Goal: Task Accomplishment & Management: Use online tool/utility

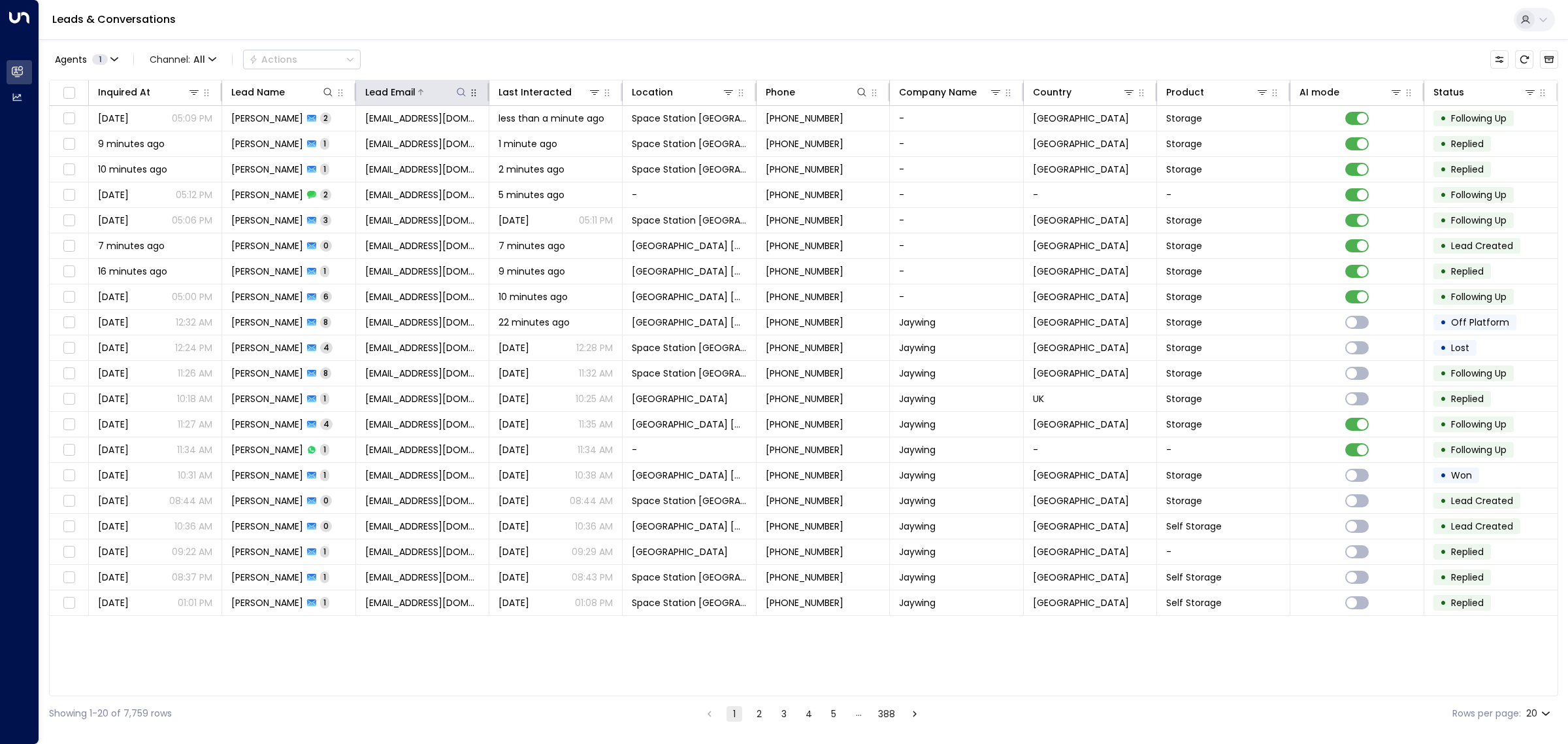
click at [458, 90] on icon at bounding box center [461, 91] width 8 height 8
click at [429, 137] on input "text" at bounding box center [461, 140] width 180 height 24
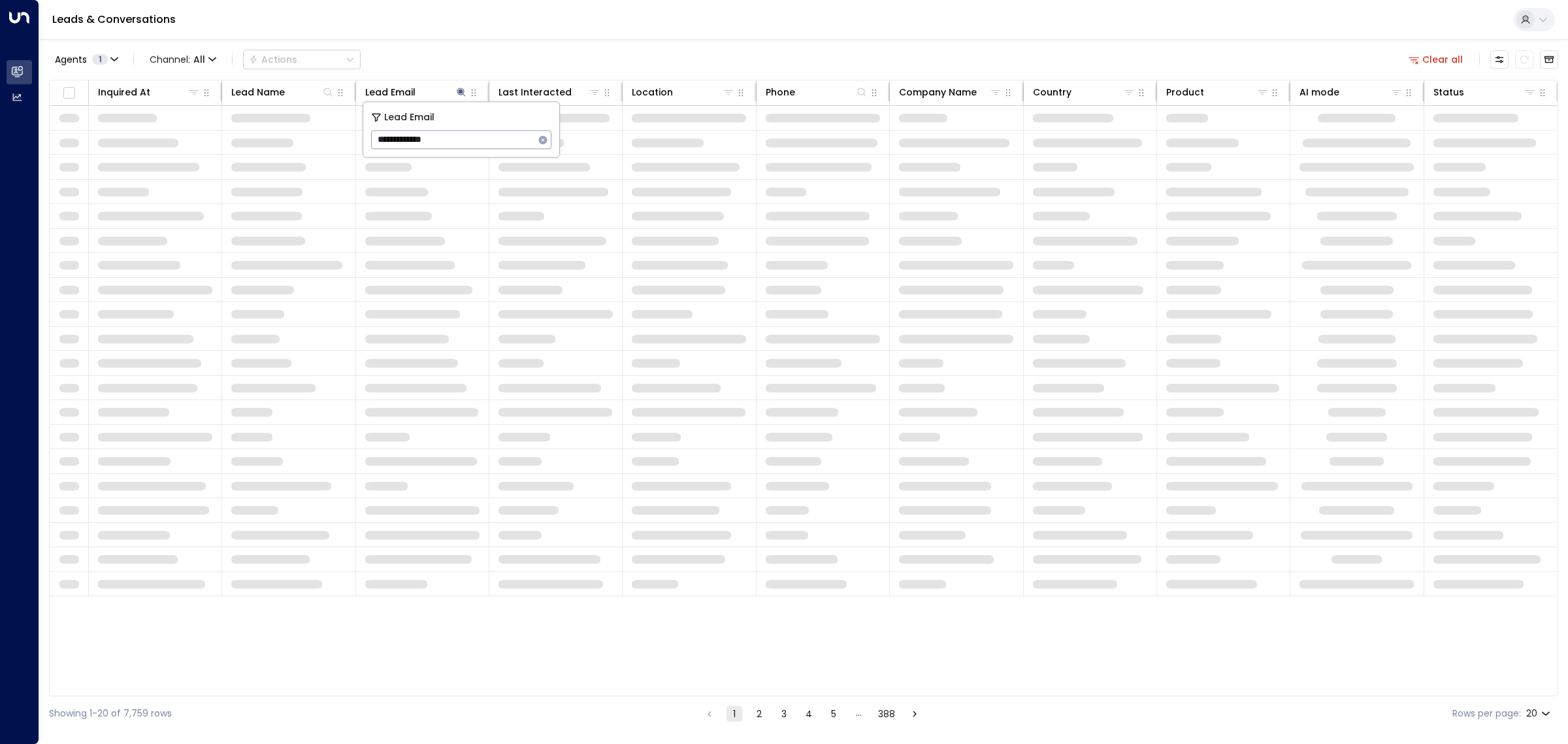
click at [377, 140] on input "**********" at bounding box center [453, 140] width 164 height 24
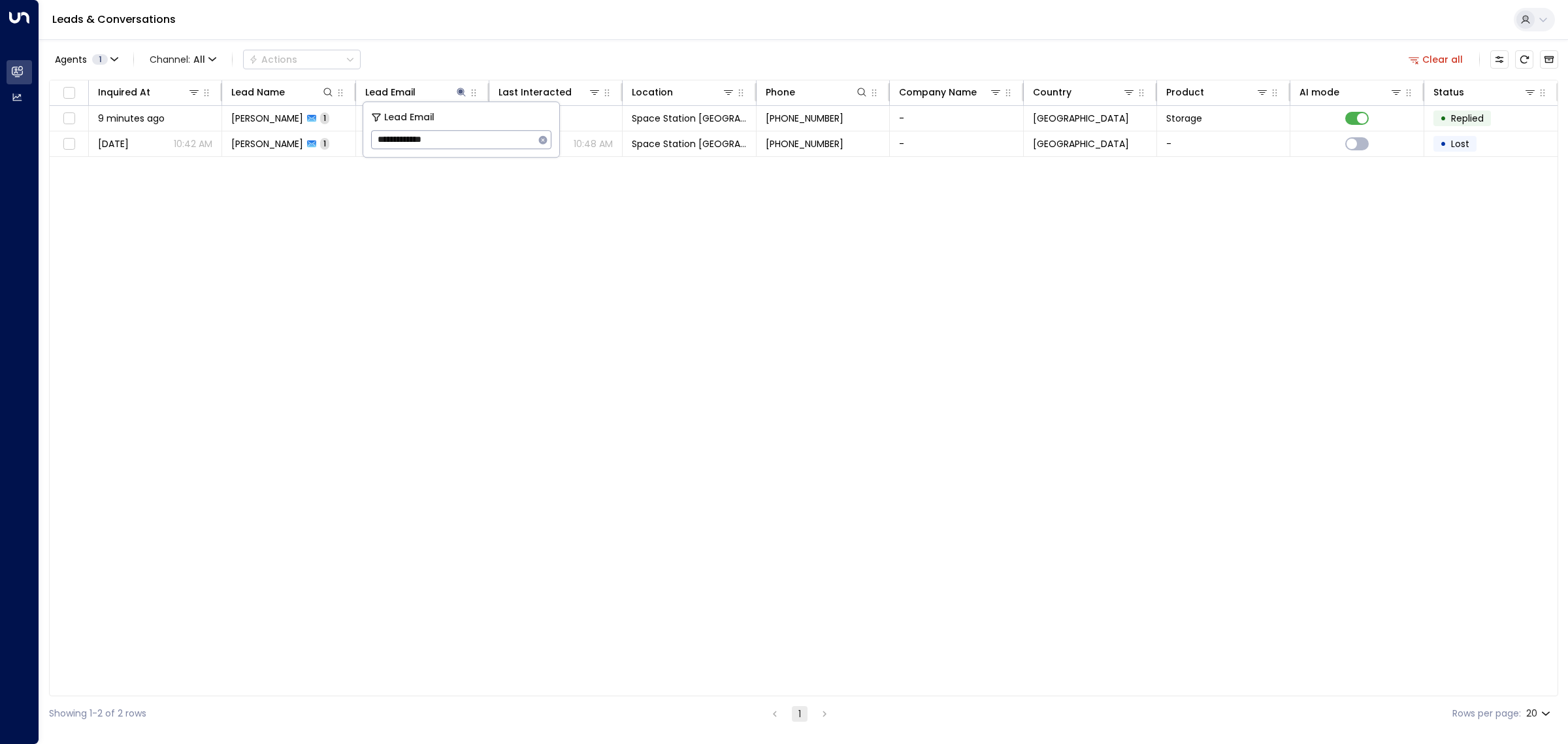
type input "**********"
click at [594, 45] on div "Agents 1 Channel: All Actions Clear all" at bounding box center [803, 59] width 1509 height 28
click at [460, 91] on icon at bounding box center [461, 91] width 8 height 8
click at [542, 141] on icon "button" at bounding box center [542, 139] width 8 height 8
click at [539, 262] on div "Inquired At Lead Name Lead Email Last Interacted Location Phone Company Name Co…" at bounding box center [803, 387] width 1509 height 616
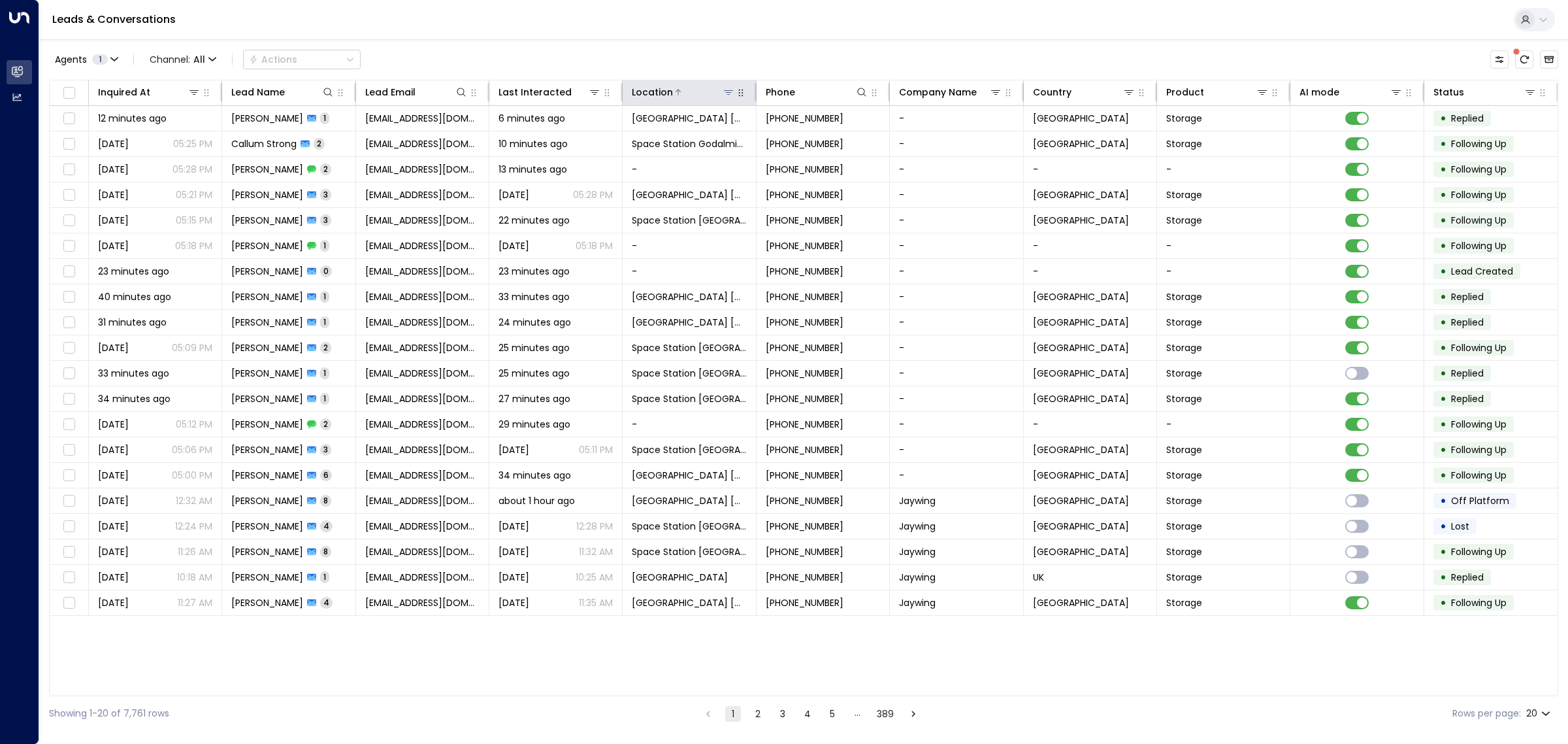
click at [732, 91] on icon at bounding box center [728, 91] width 10 height 10
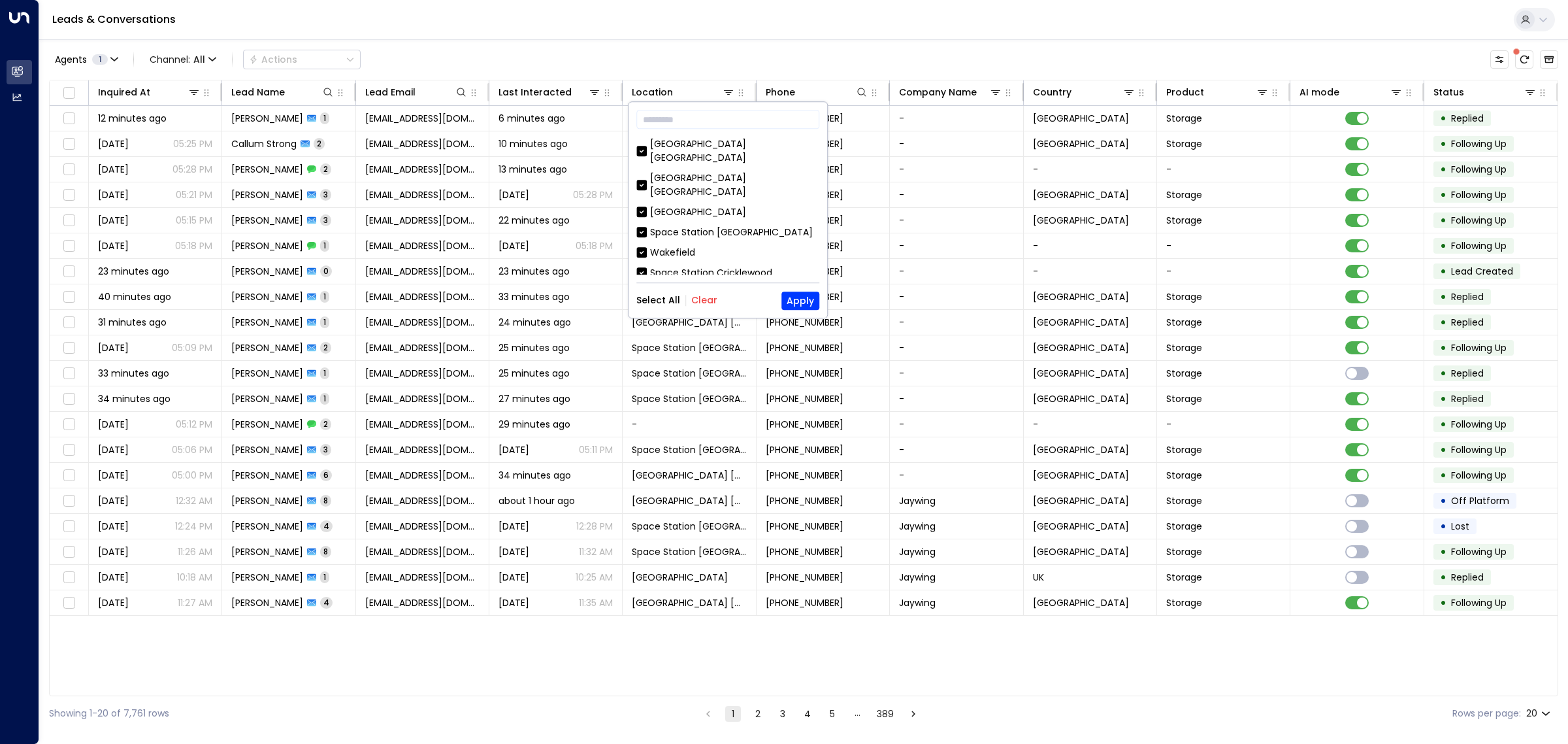
click at [691, 299] on button "Clear" at bounding box center [704, 300] width 26 height 10
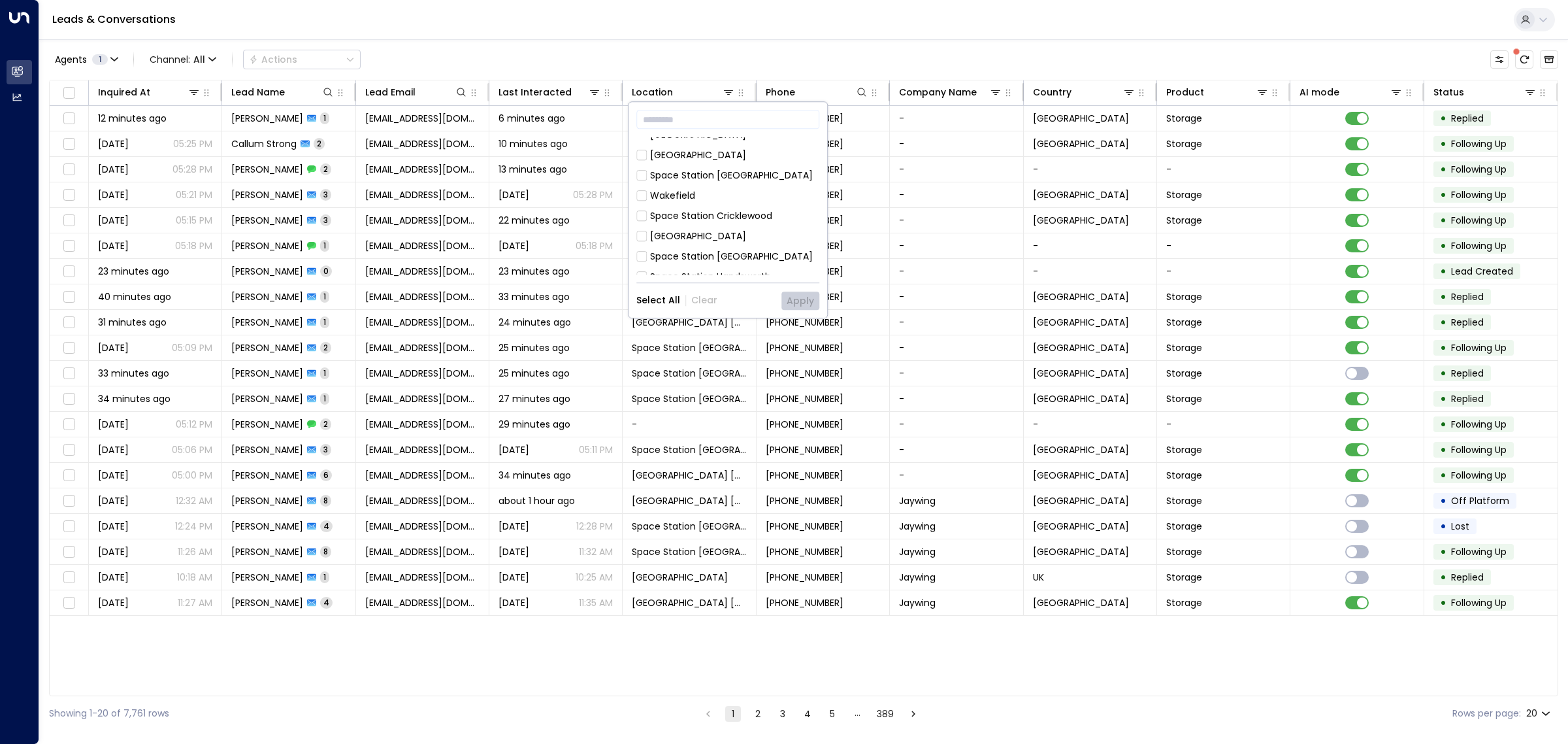
scroll to position [81, 0]
click at [672, 265] on div "Space Station [GEOGRAPHIC_DATA]" at bounding box center [731, 272] width 163 height 14
click at [680, 246] on div "Wakefield" at bounding box center [672, 252] width 45 height 14
click at [805, 306] on button "Apply" at bounding box center [800, 300] width 38 height 18
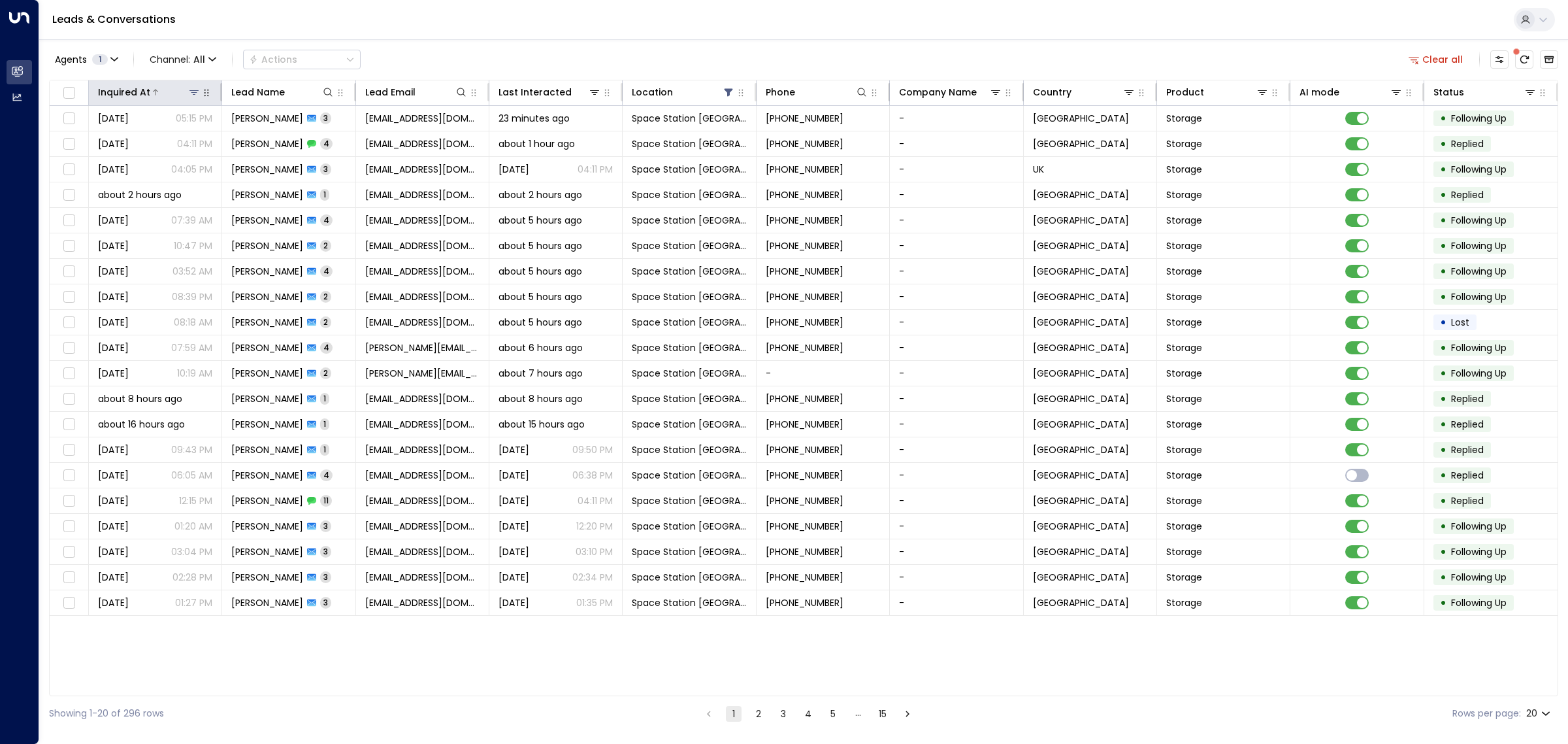
click at [176, 89] on div at bounding box center [176, 92] width 50 height 13
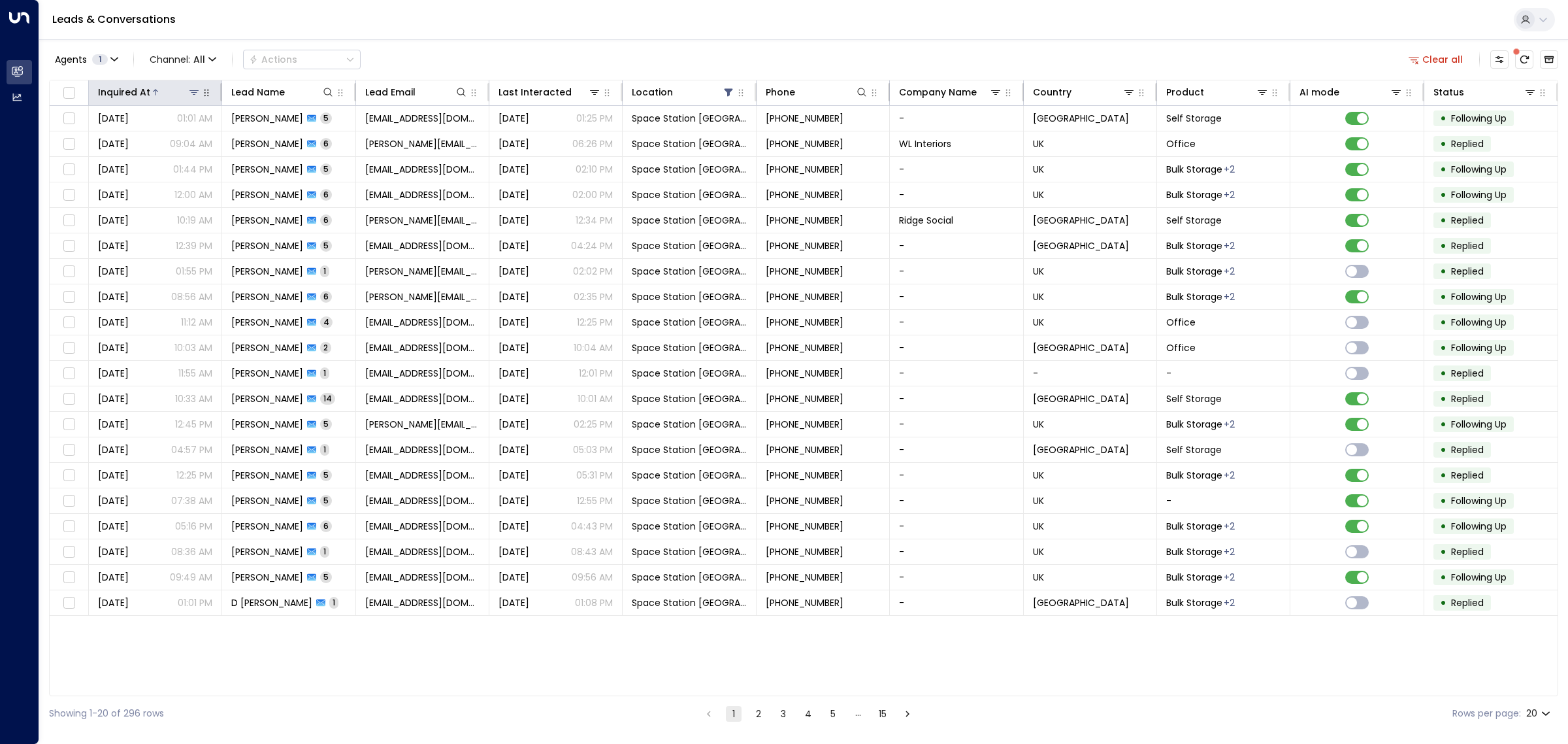
click at [172, 87] on div at bounding box center [176, 92] width 50 height 13
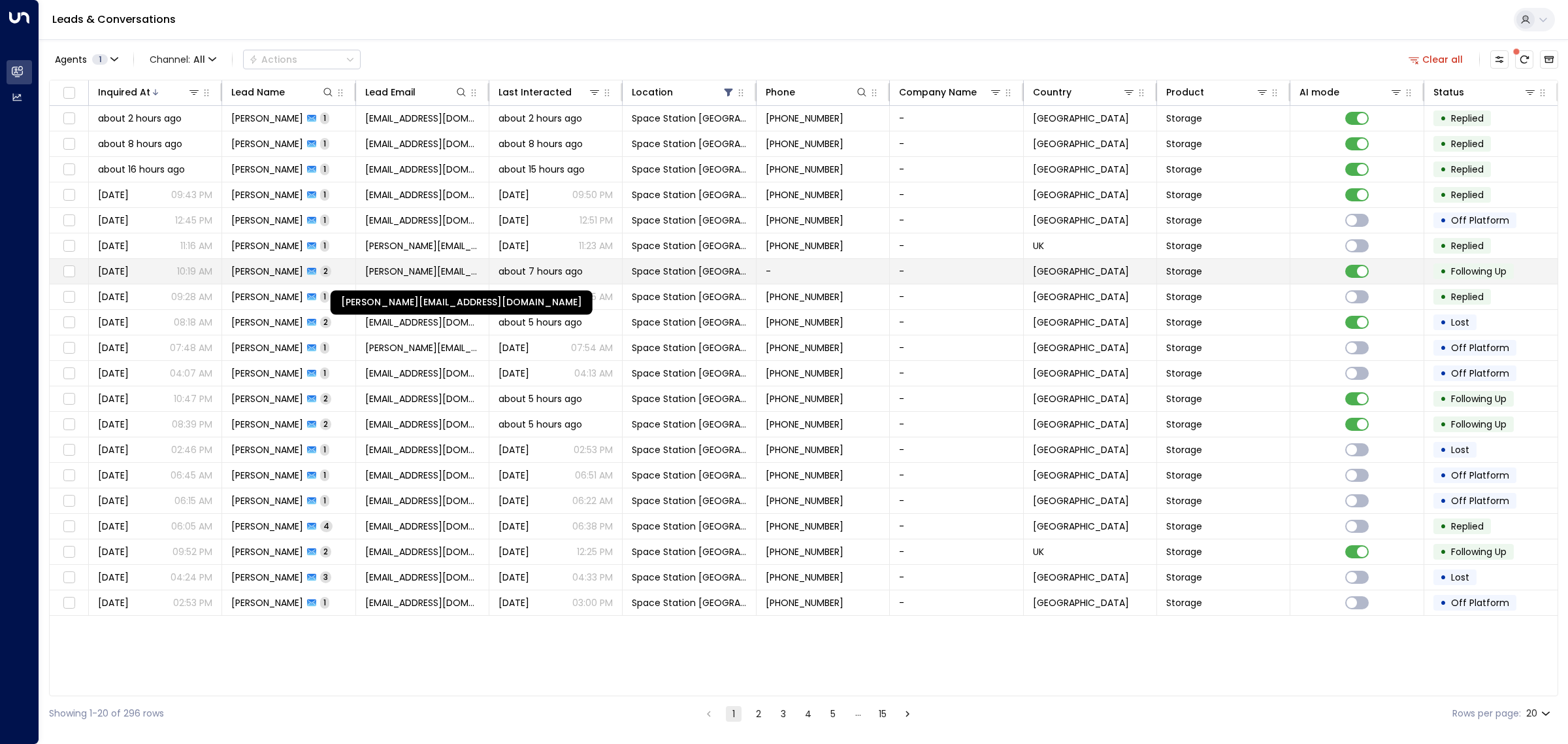
click at [436, 269] on span "[PERSON_NAME][EMAIL_ADDRESS][DOMAIN_NAME]" at bounding box center [422, 271] width 115 height 13
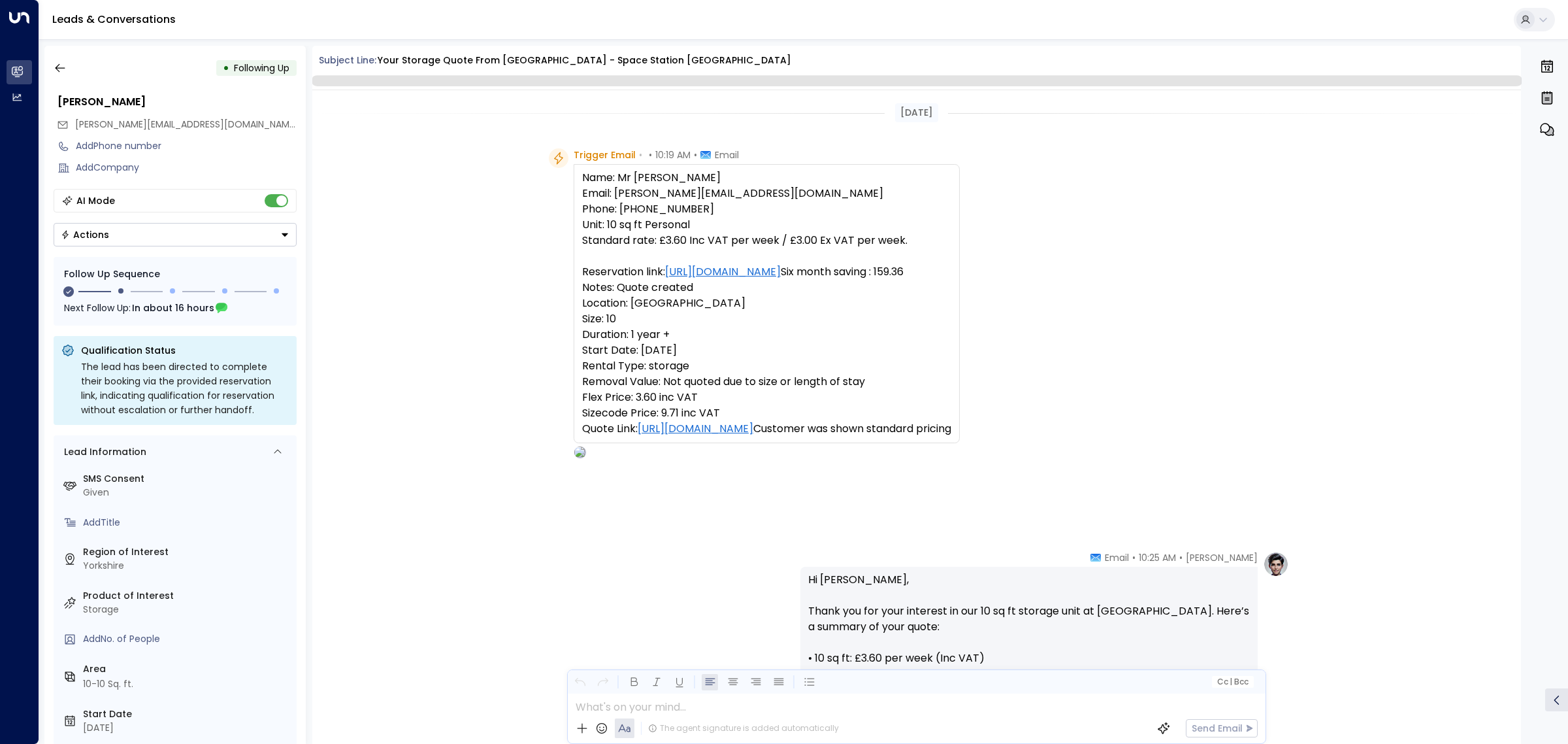
scroll to position [892, 0]
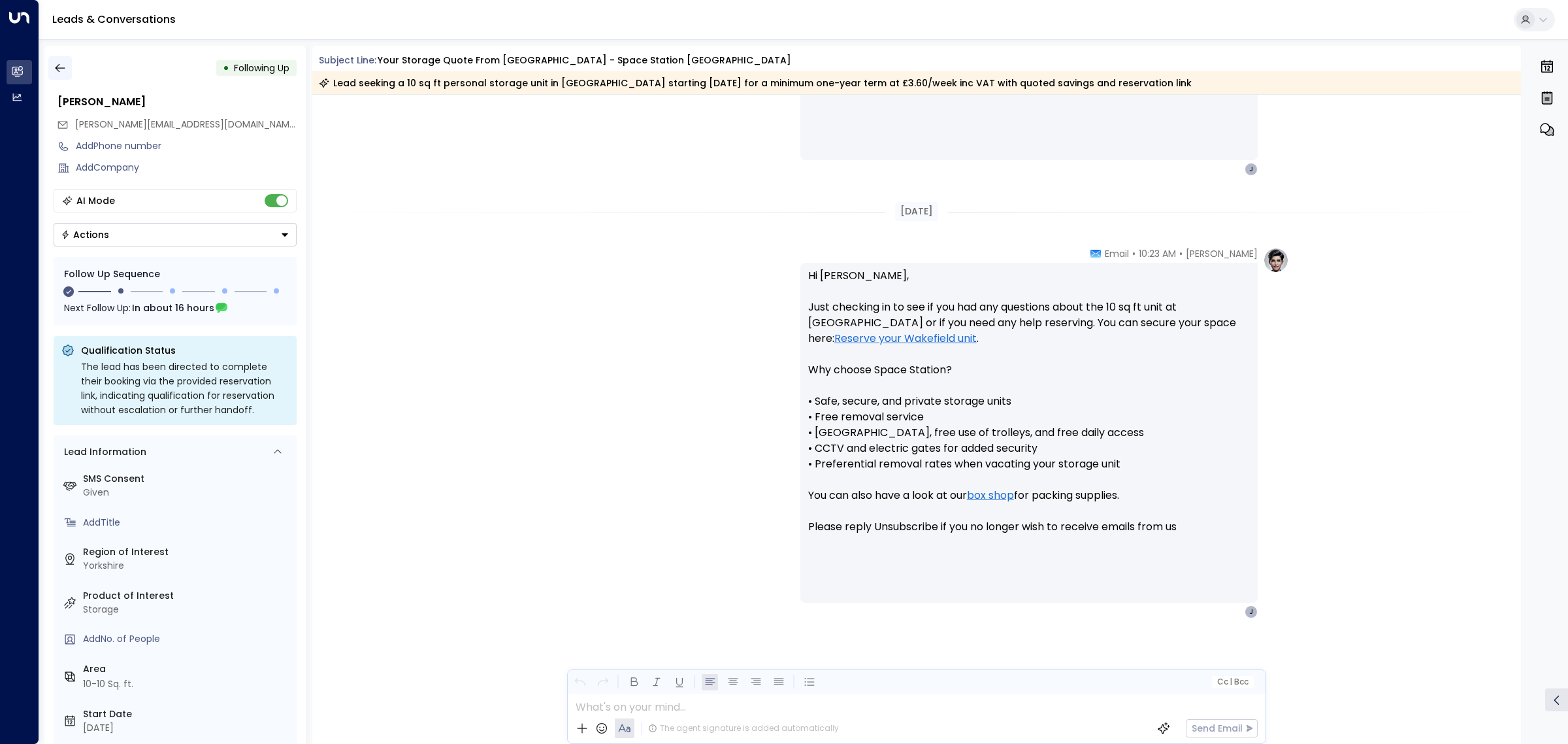
click at [55, 68] on icon "button" at bounding box center [59, 67] width 10 height 8
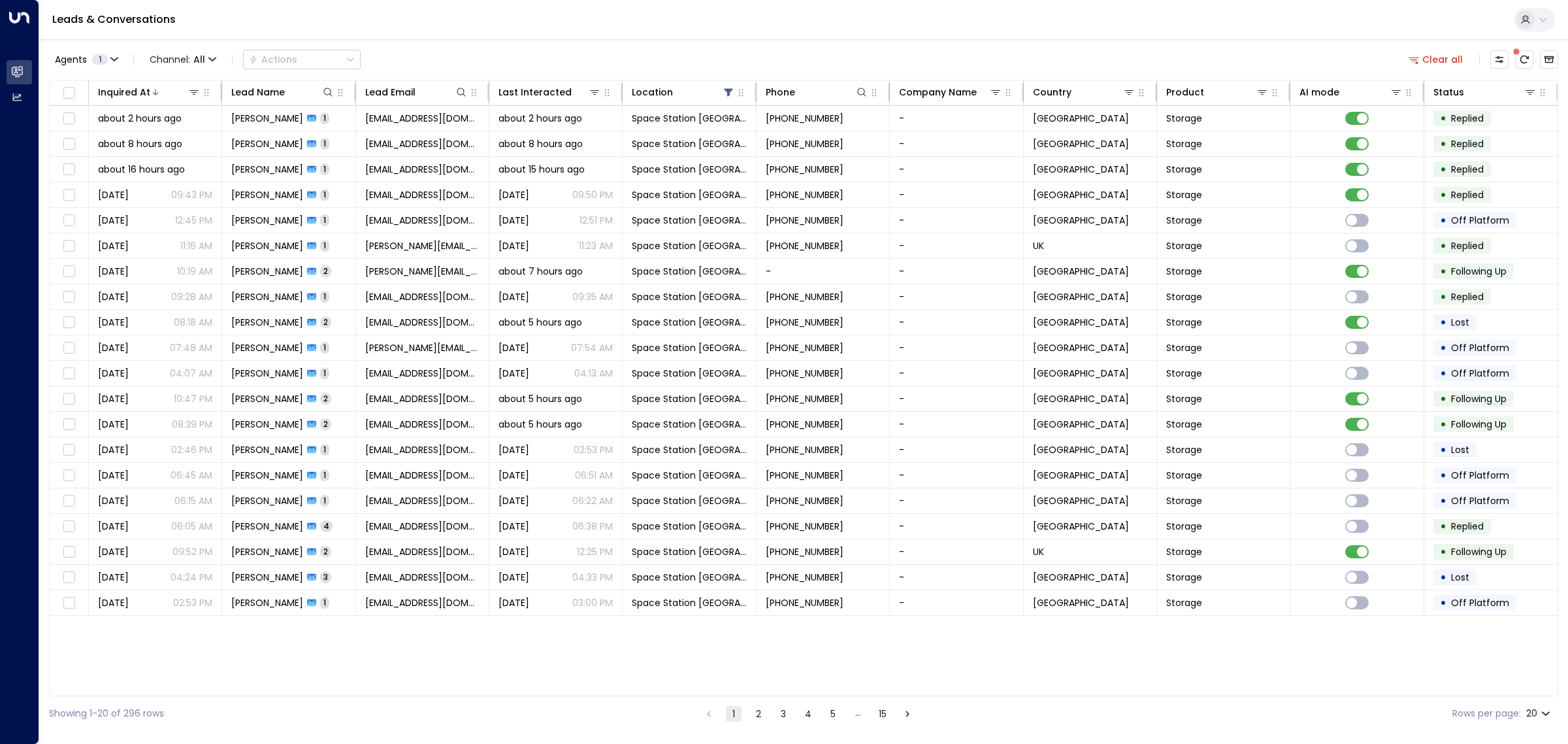
click at [757, 714] on button "2" at bounding box center [758, 714] width 16 height 16
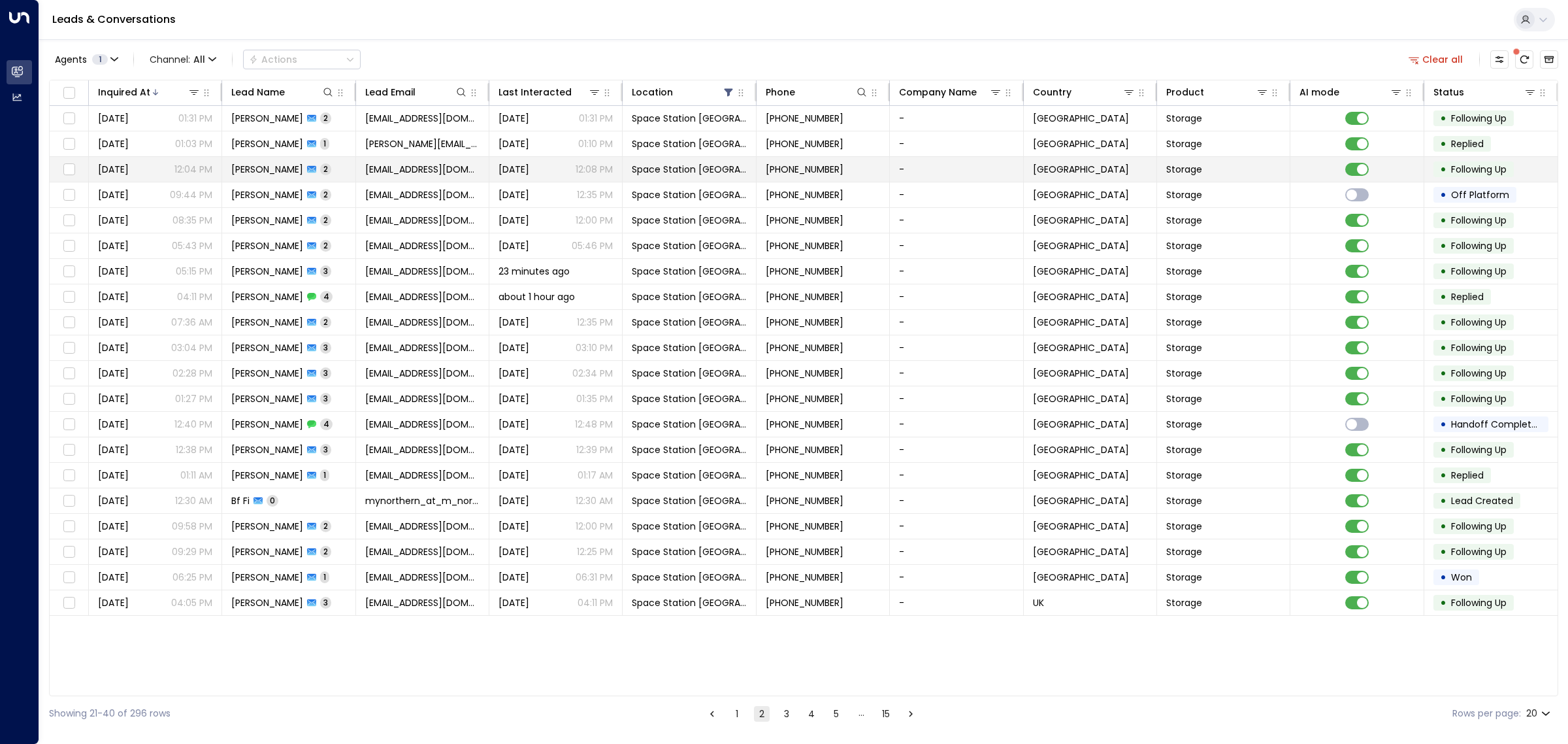
click at [340, 161] on td "[PERSON_NAME] 2" at bounding box center [288, 169] width 133 height 25
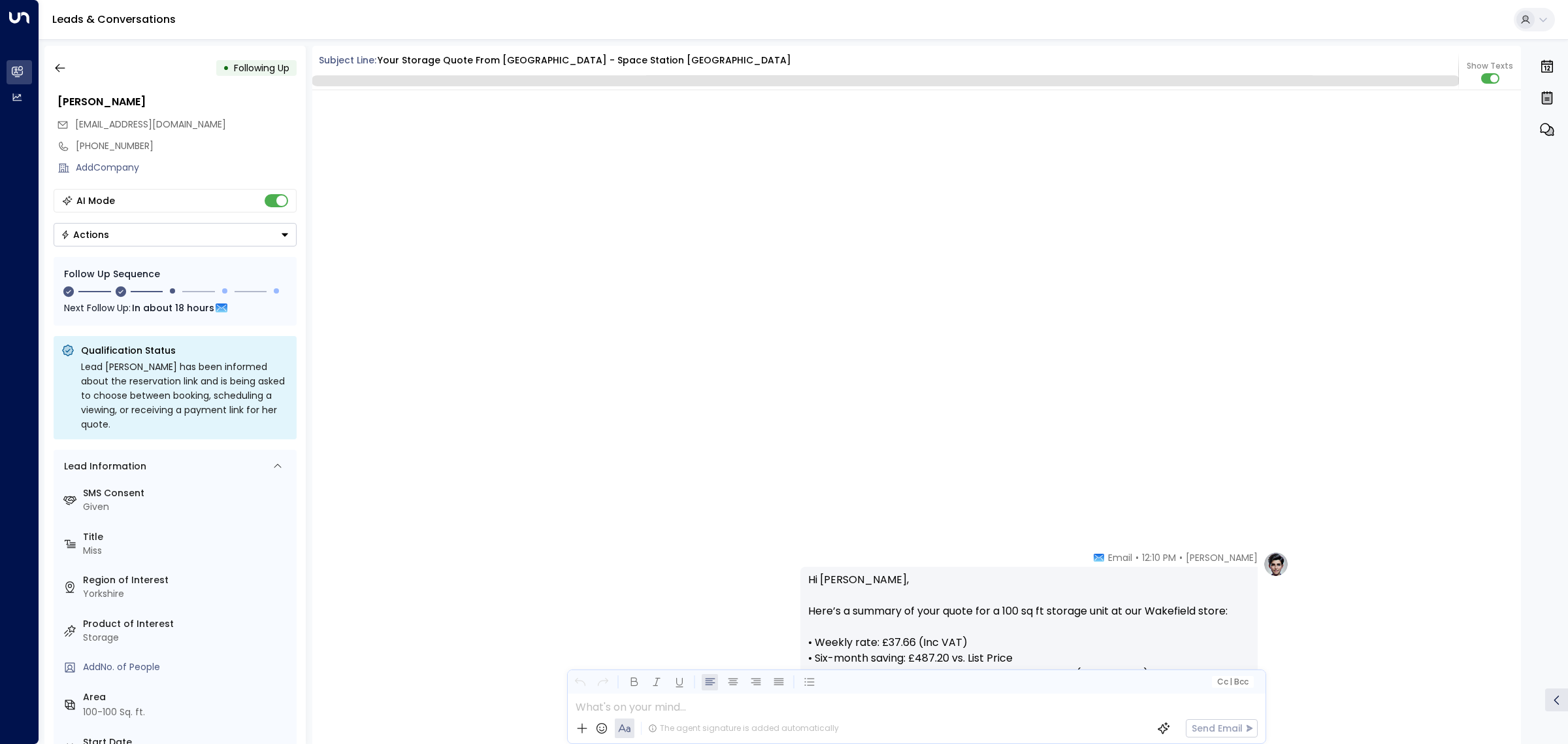
scroll to position [1058, 0]
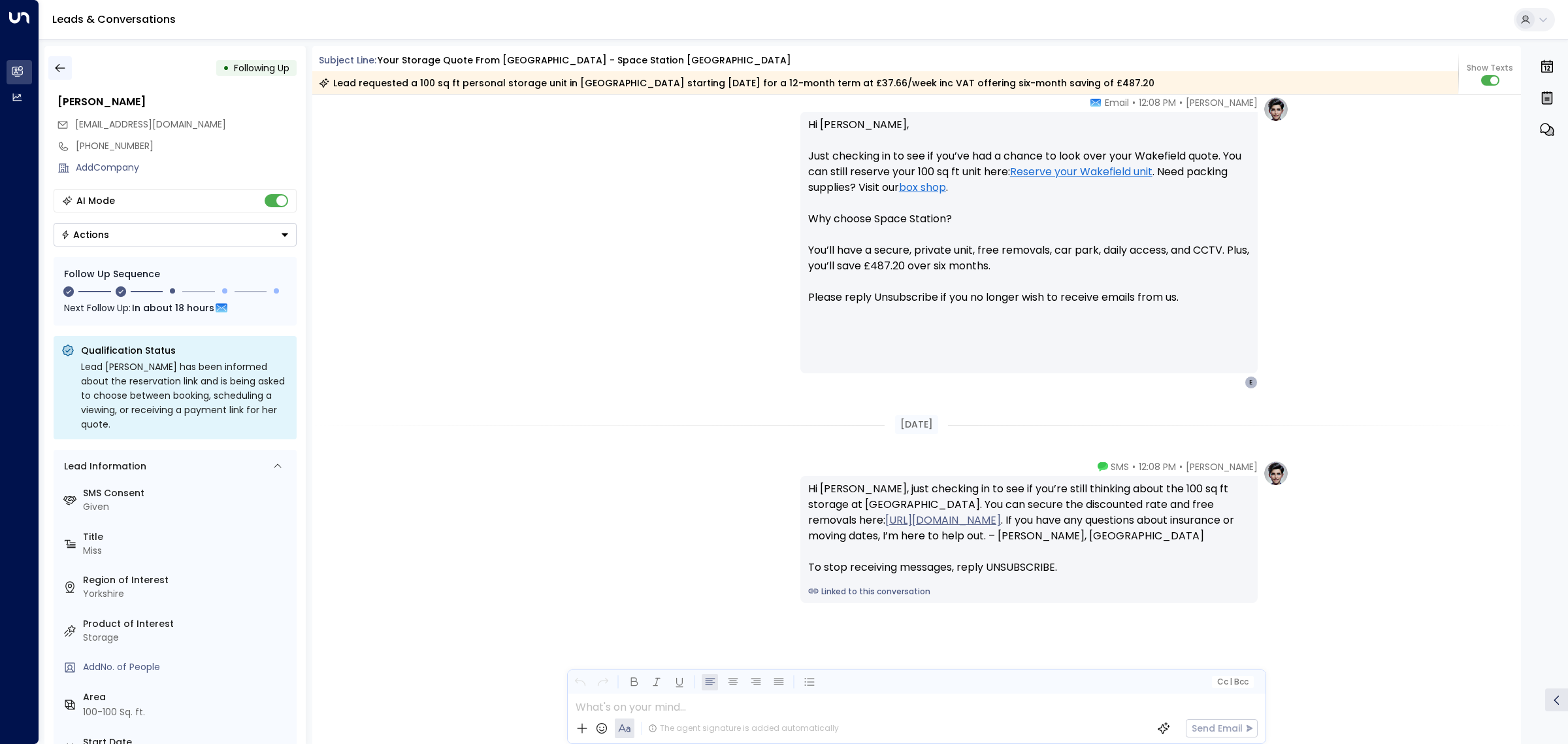
click at [67, 67] on button "button" at bounding box center [59, 67] width 23 height 23
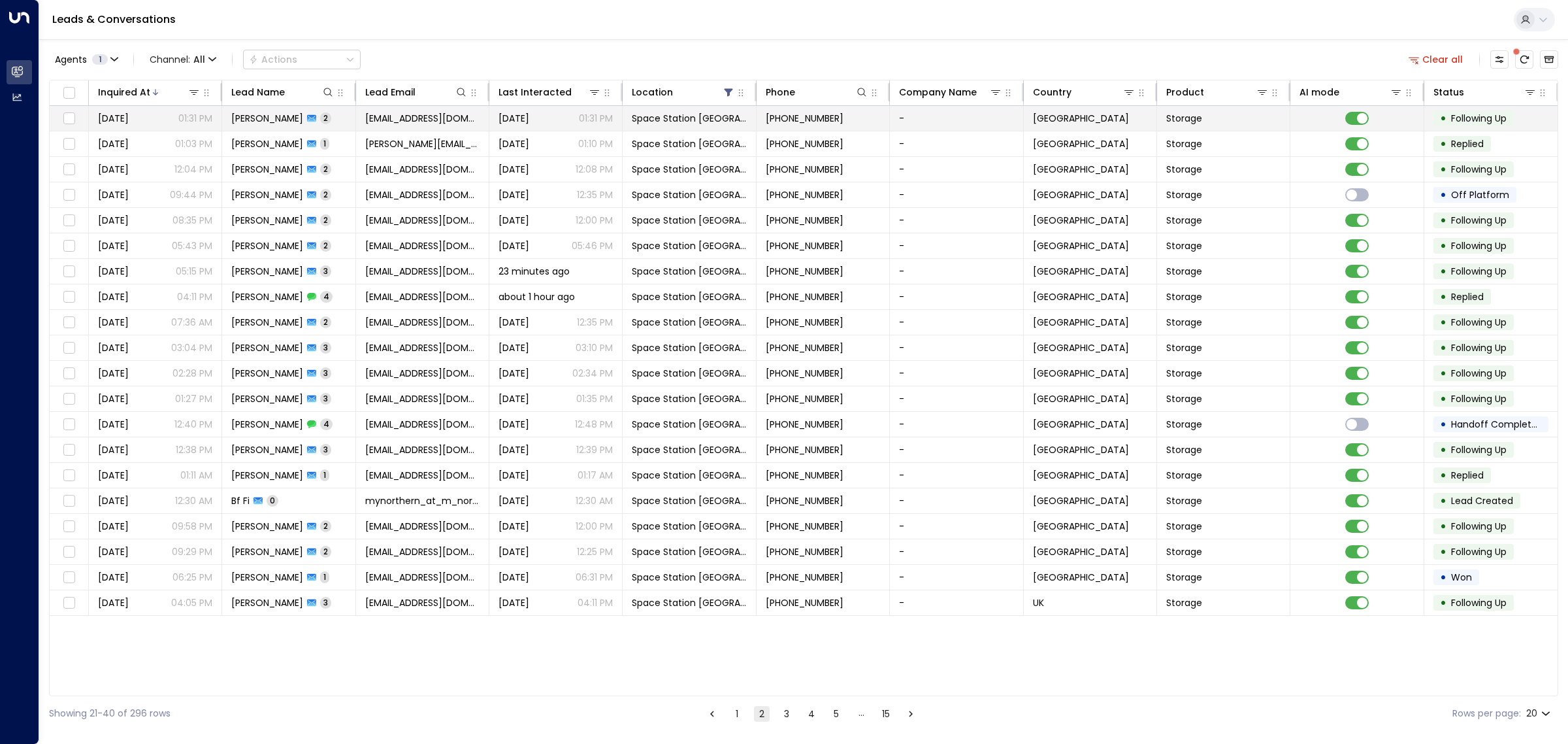
click at [270, 113] on span "[PERSON_NAME]" at bounding box center [267, 118] width 72 height 13
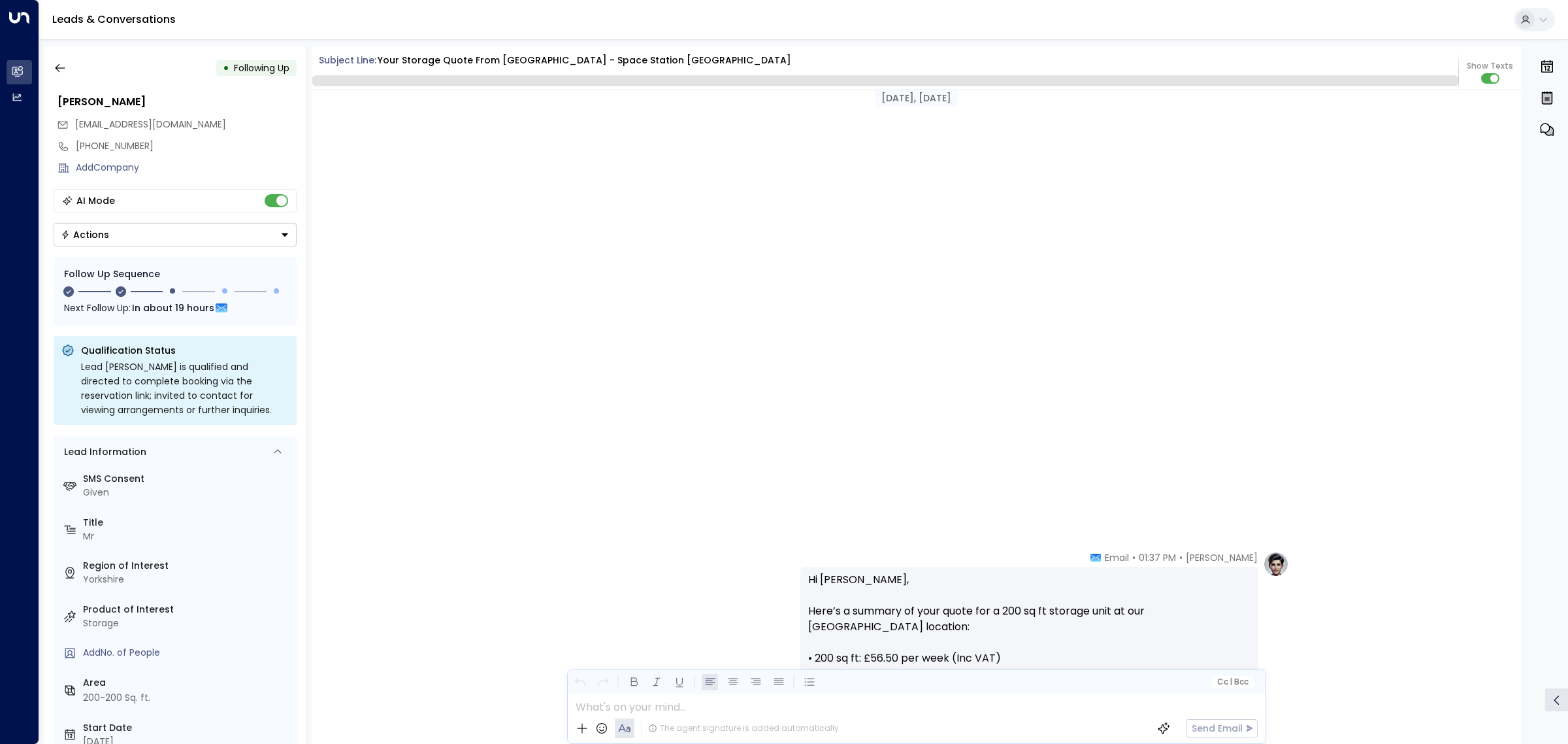
scroll to position [1105, 0]
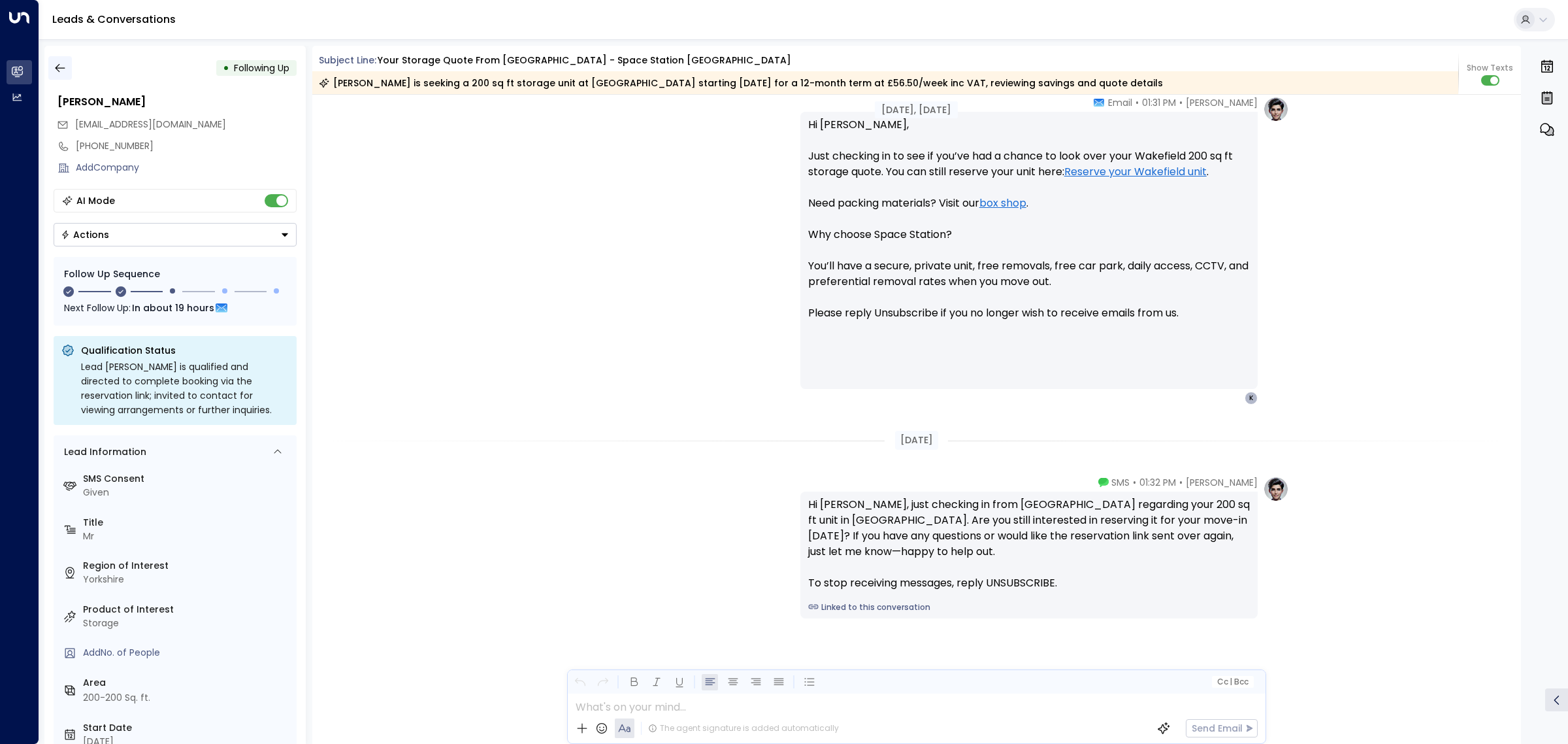
click at [64, 59] on button "button" at bounding box center [59, 67] width 23 height 23
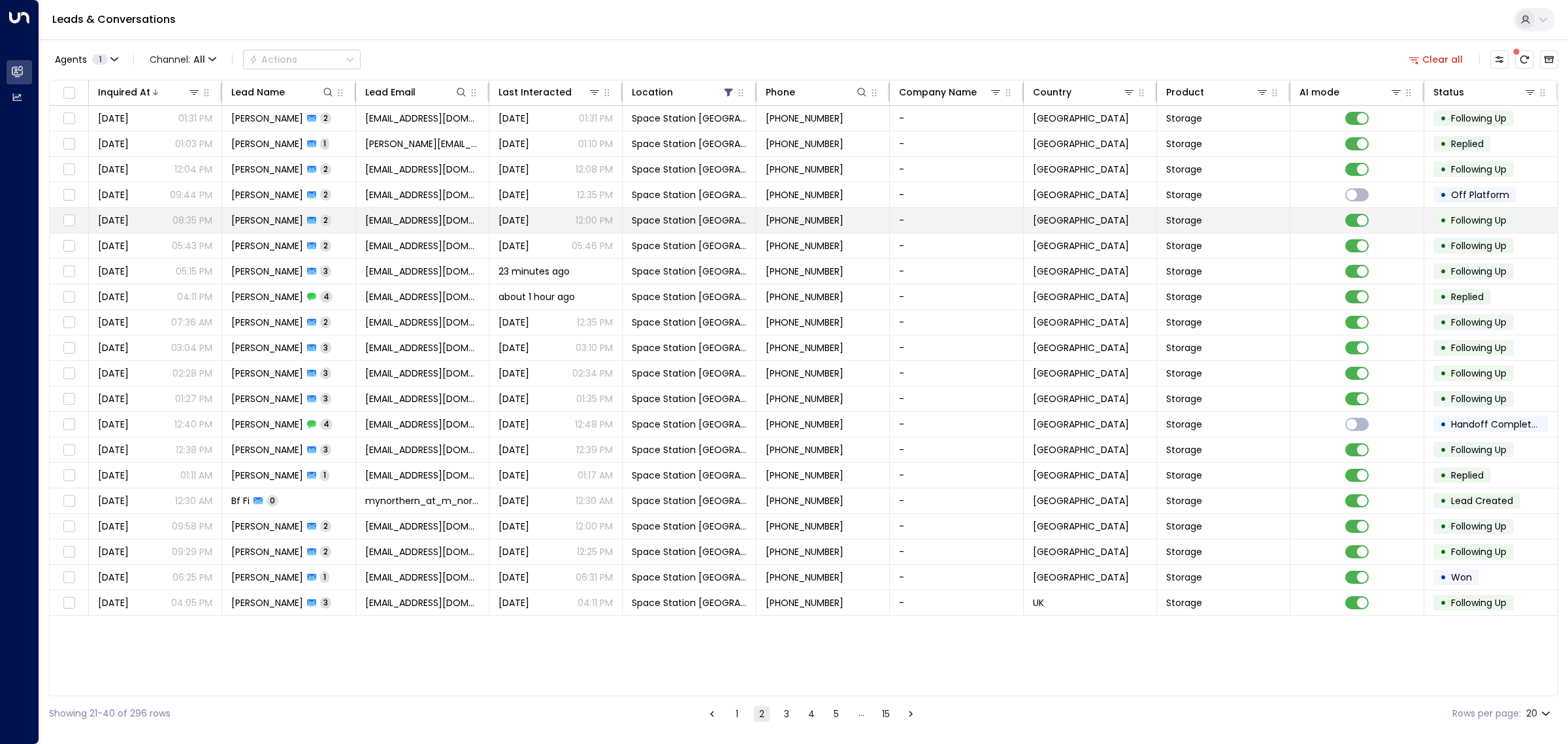
click at [266, 216] on span "[PERSON_NAME]" at bounding box center [267, 220] width 72 height 13
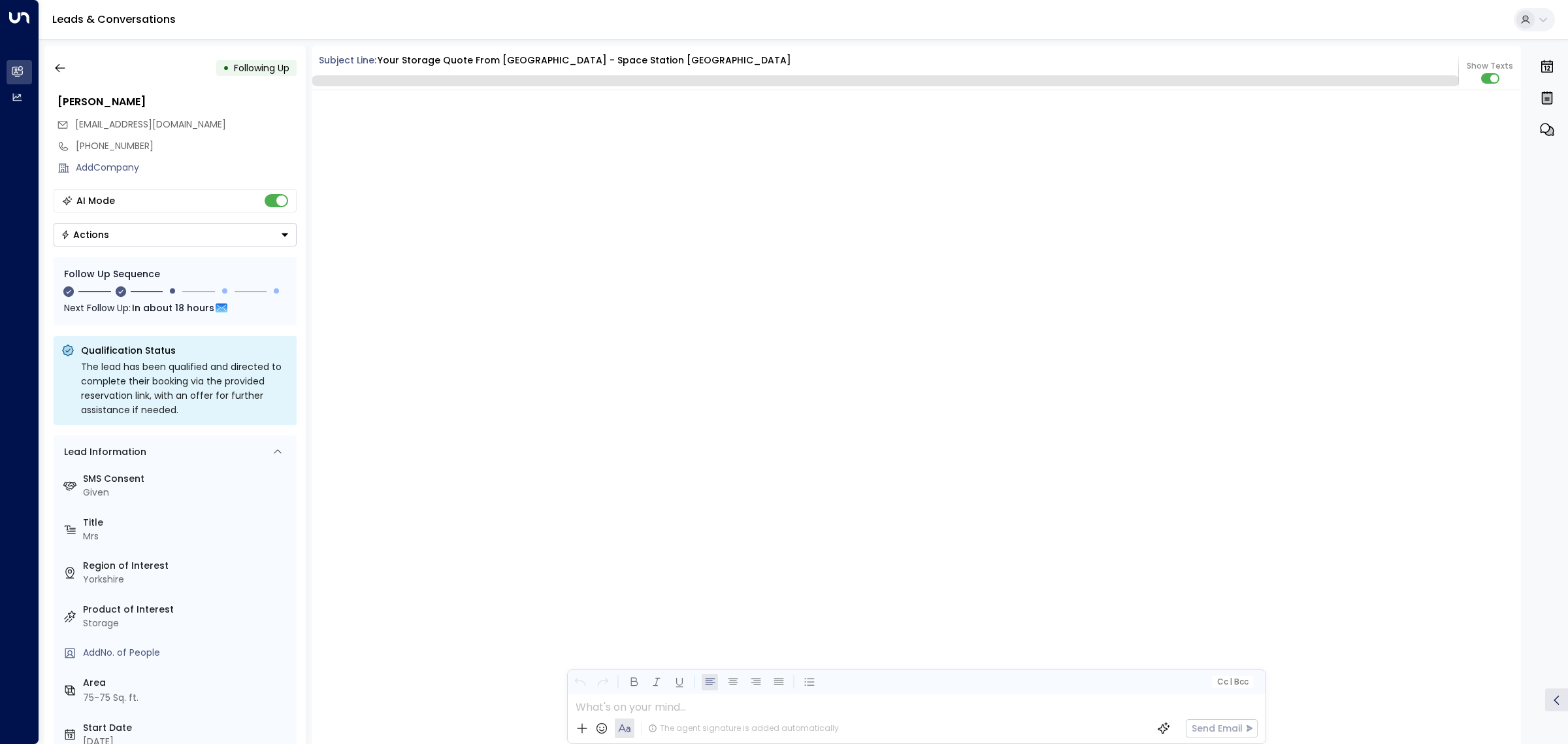
scroll to position [1200, 0]
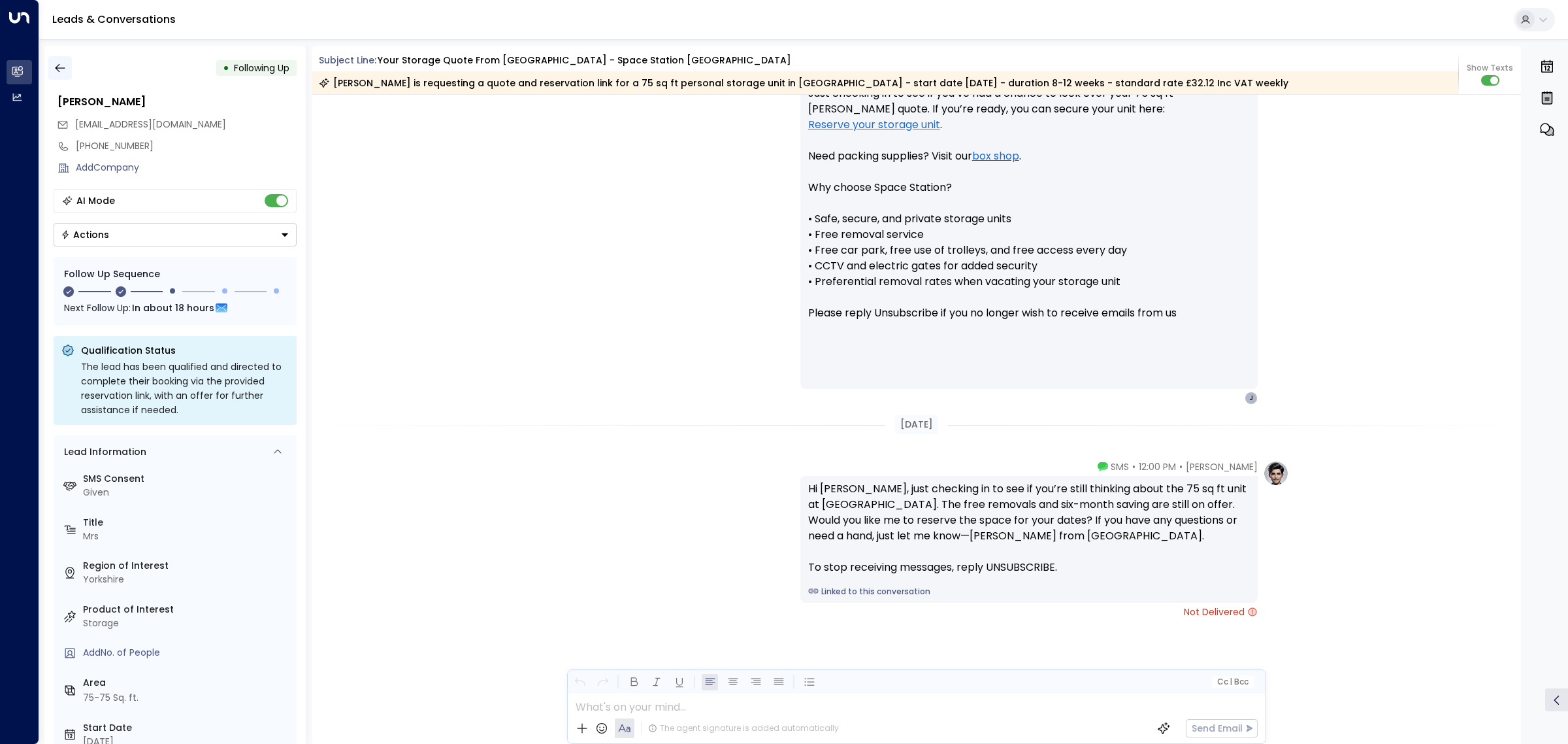
click at [60, 68] on icon "button" at bounding box center [60, 67] width 13 height 13
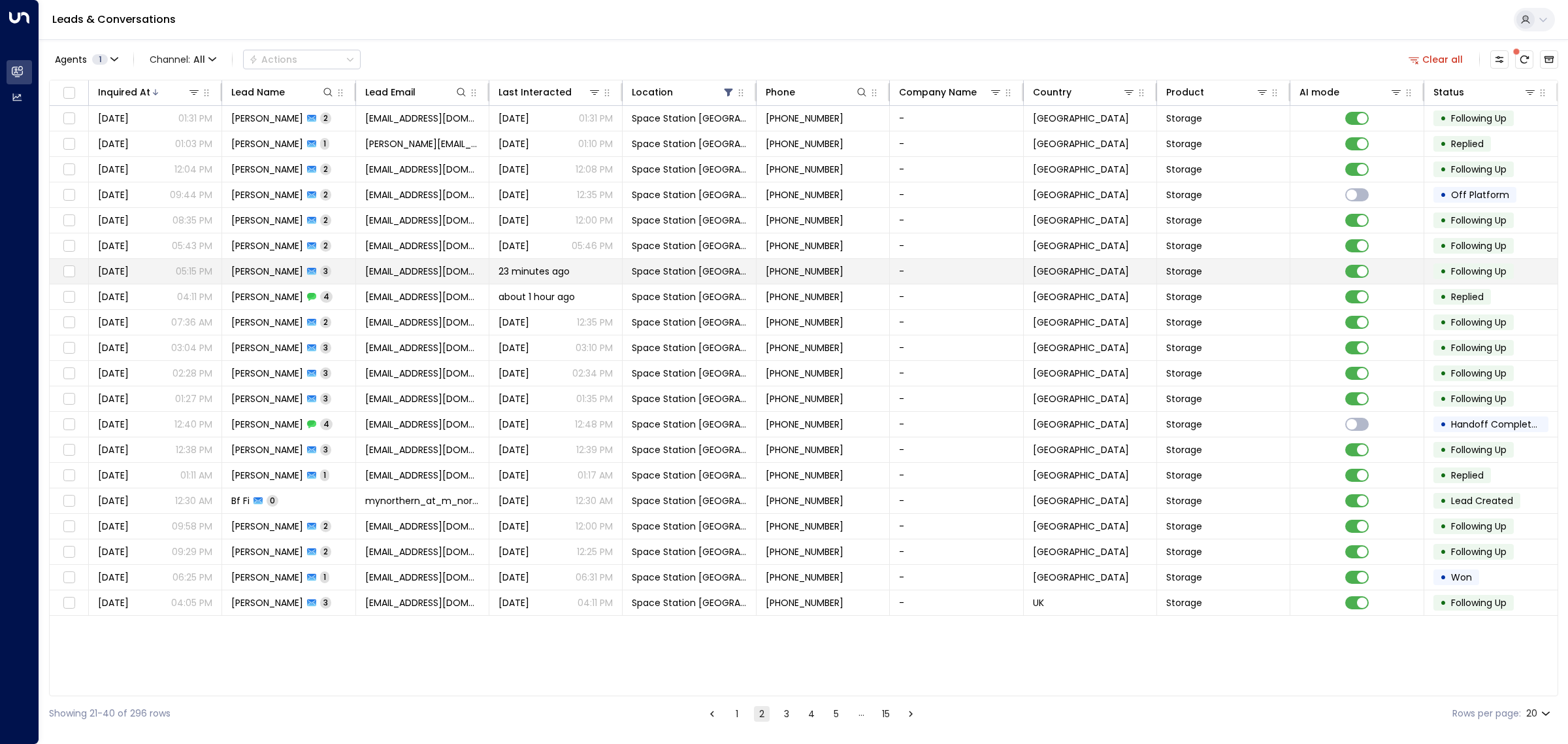
click at [265, 270] on span "[PERSON_NAME]" at bounding box center [267, 271] width 72 height 13
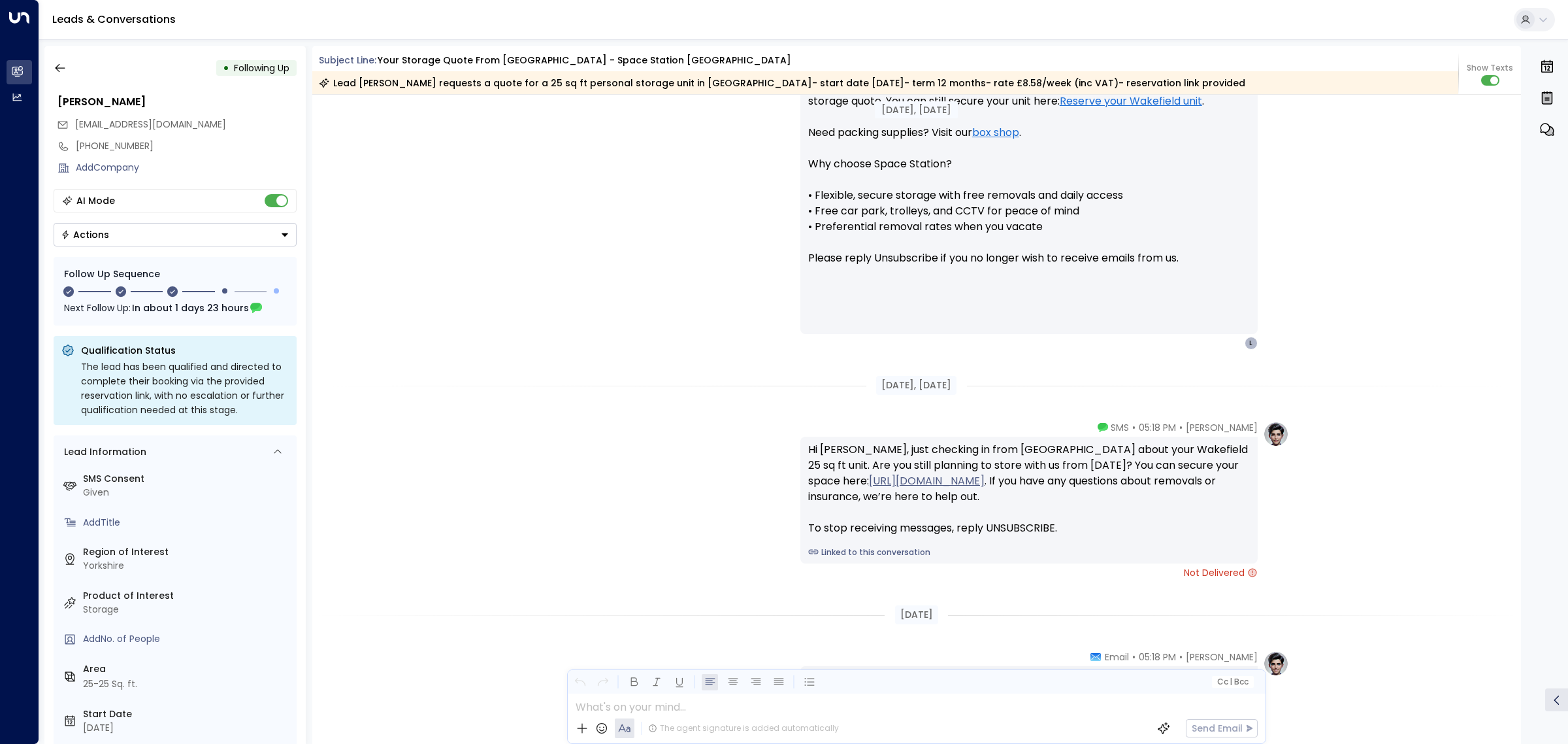
scroll to position [1145, 0]
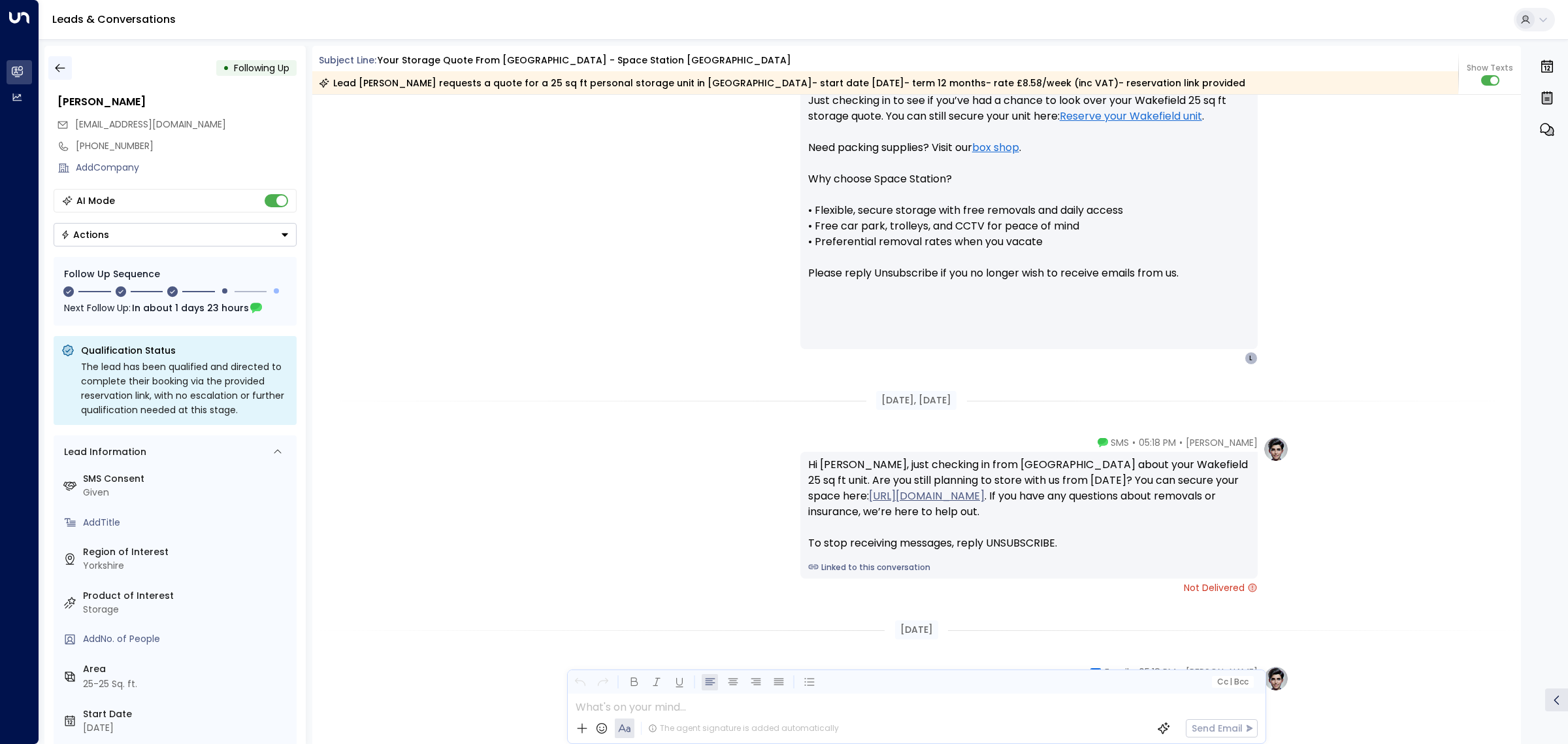
click at [62, 64] on icon "button" at bounding box center [60, 67] width 13 height 13
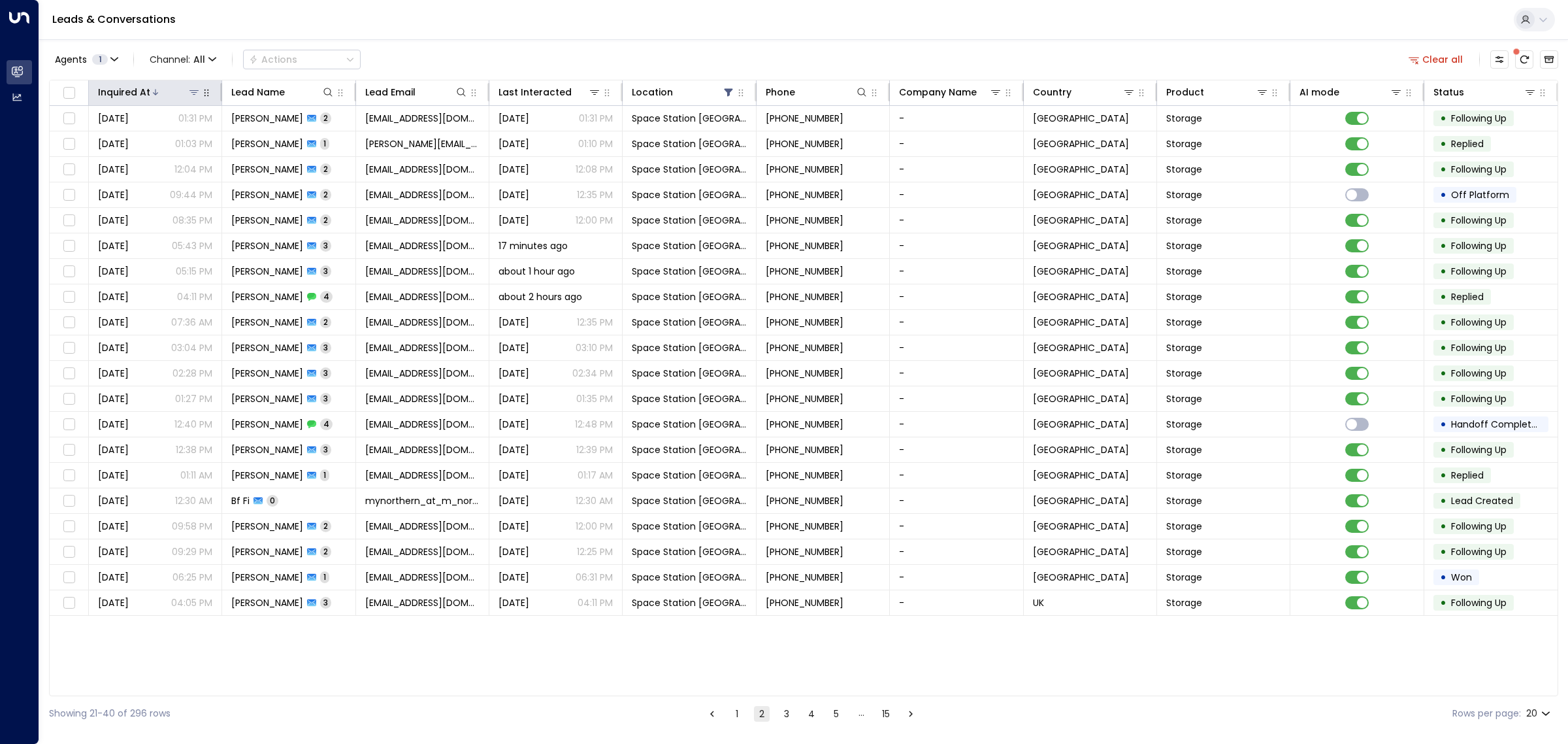
click at [164, 88] on div at bounding box center [176, 92] width 50 height 13
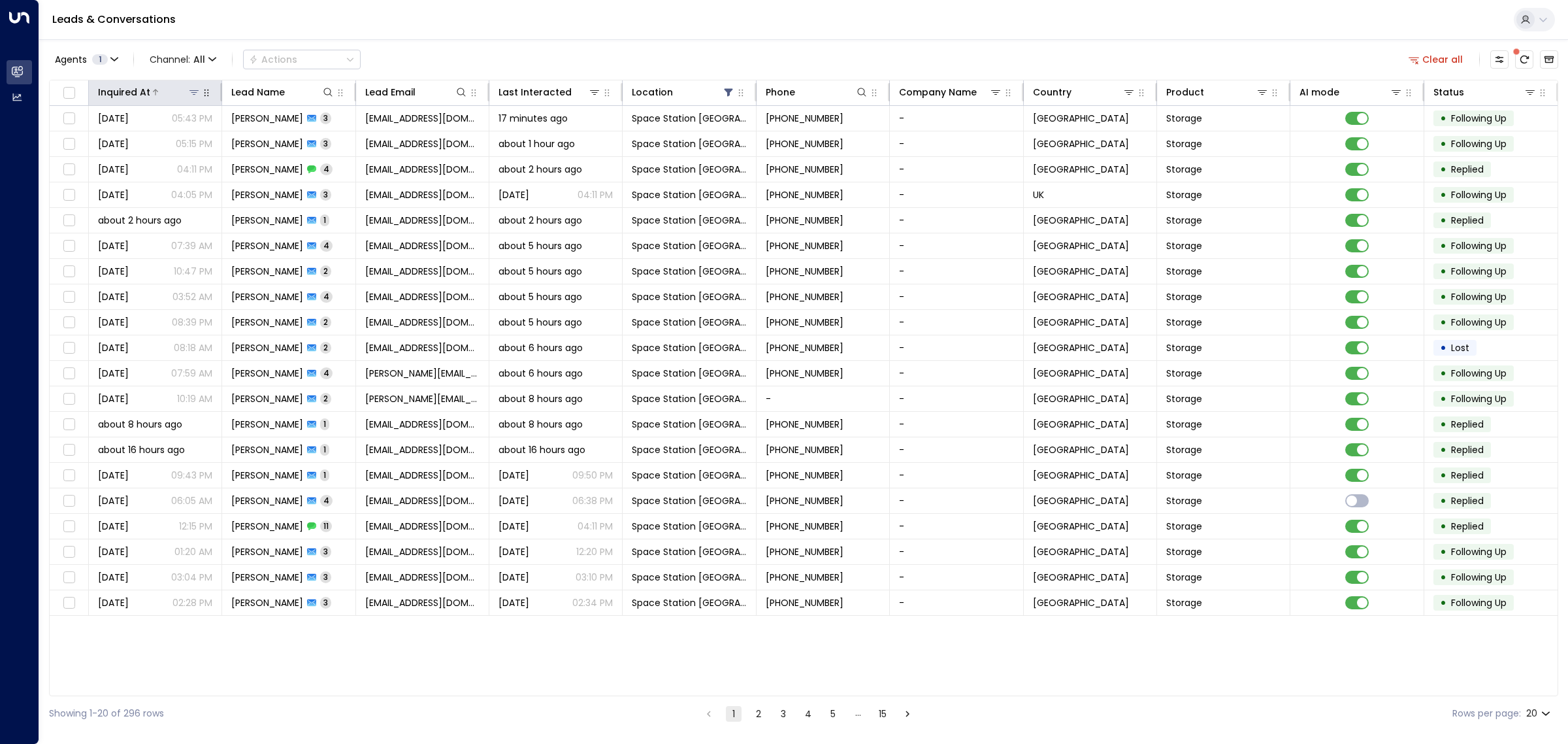
click at [164, 88] on div at bounding box center [176, 92] width 50 height 13
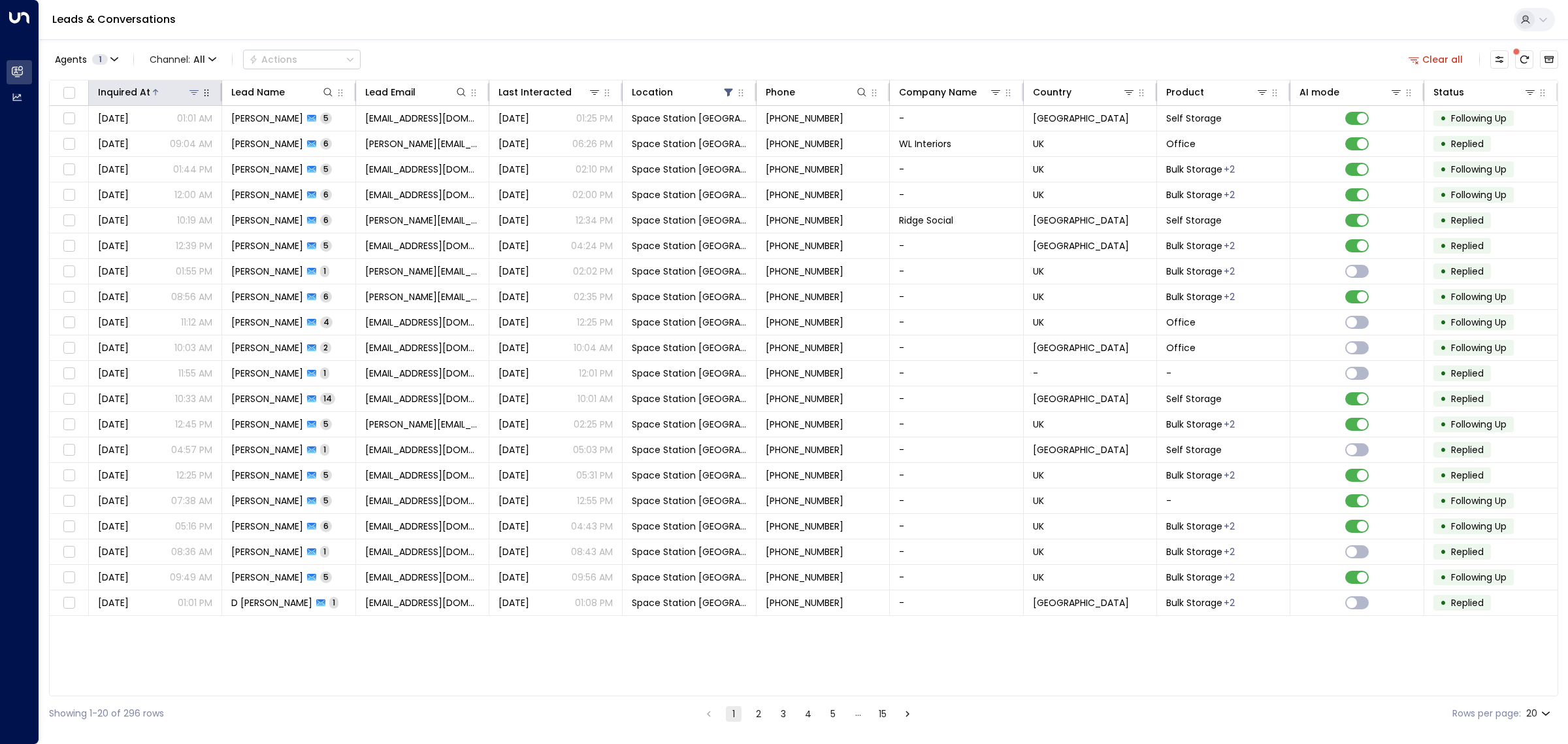
click at [164, 88] on div at bounding box center [176, 92] width 50 height 13
